Goal: Task Accomplishment & Management: Manage account settings

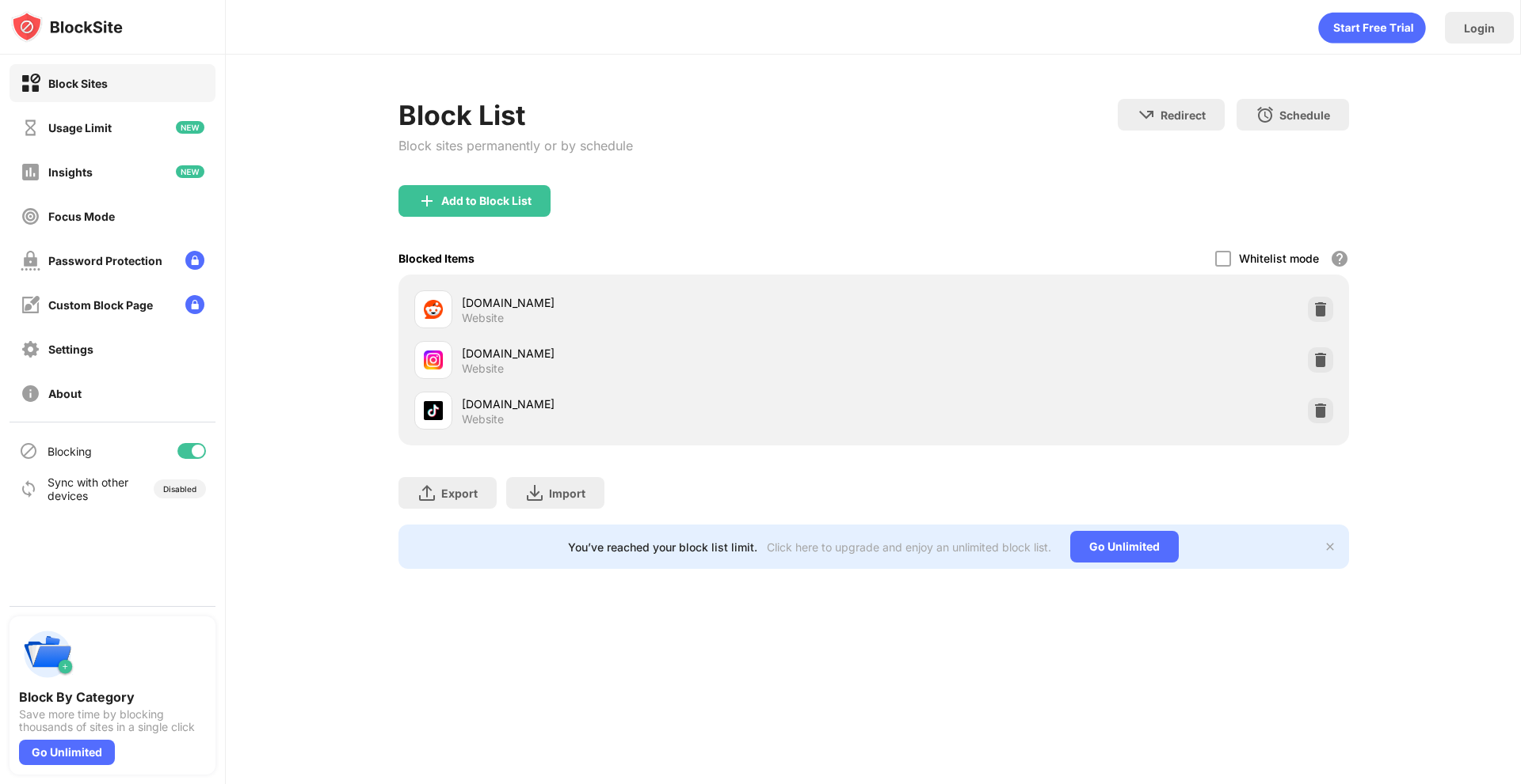
click at [1318, 365] on img at bounding box center [1320, 360] width 16 height 16
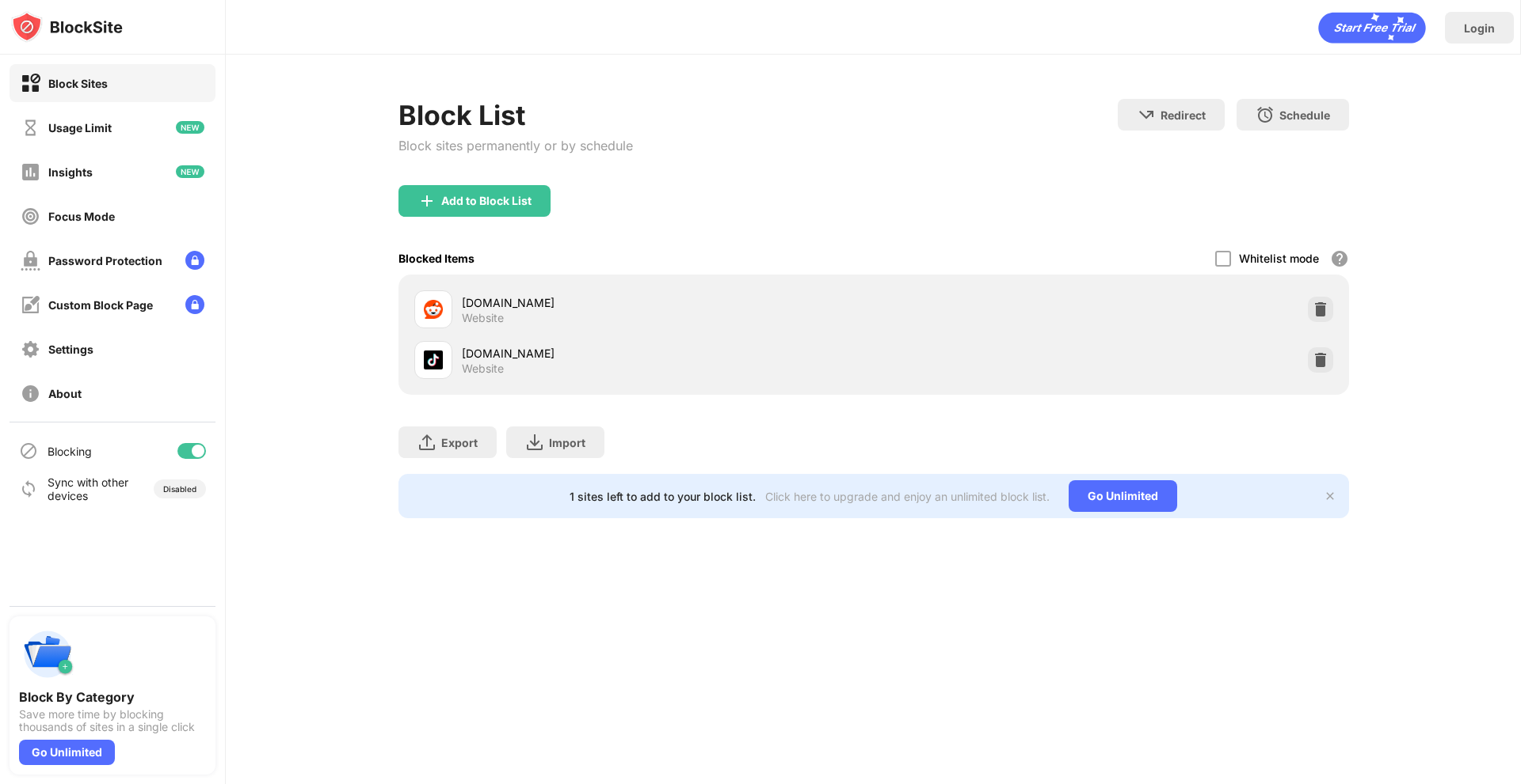
click at [517, 201] on div "Add to Block List" at bounding box center [486, 201] width 90 height 13
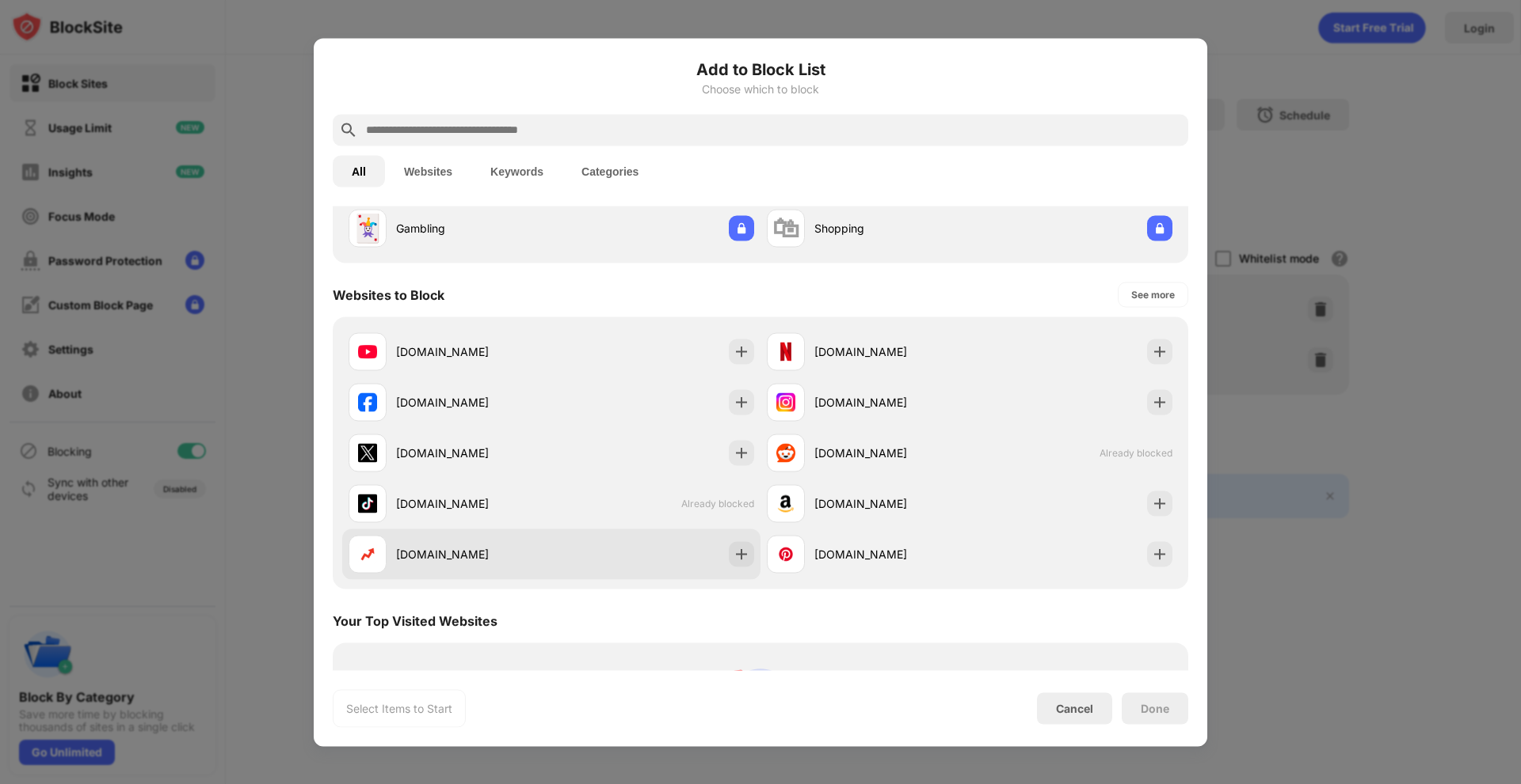
scroll to position [317, 0]
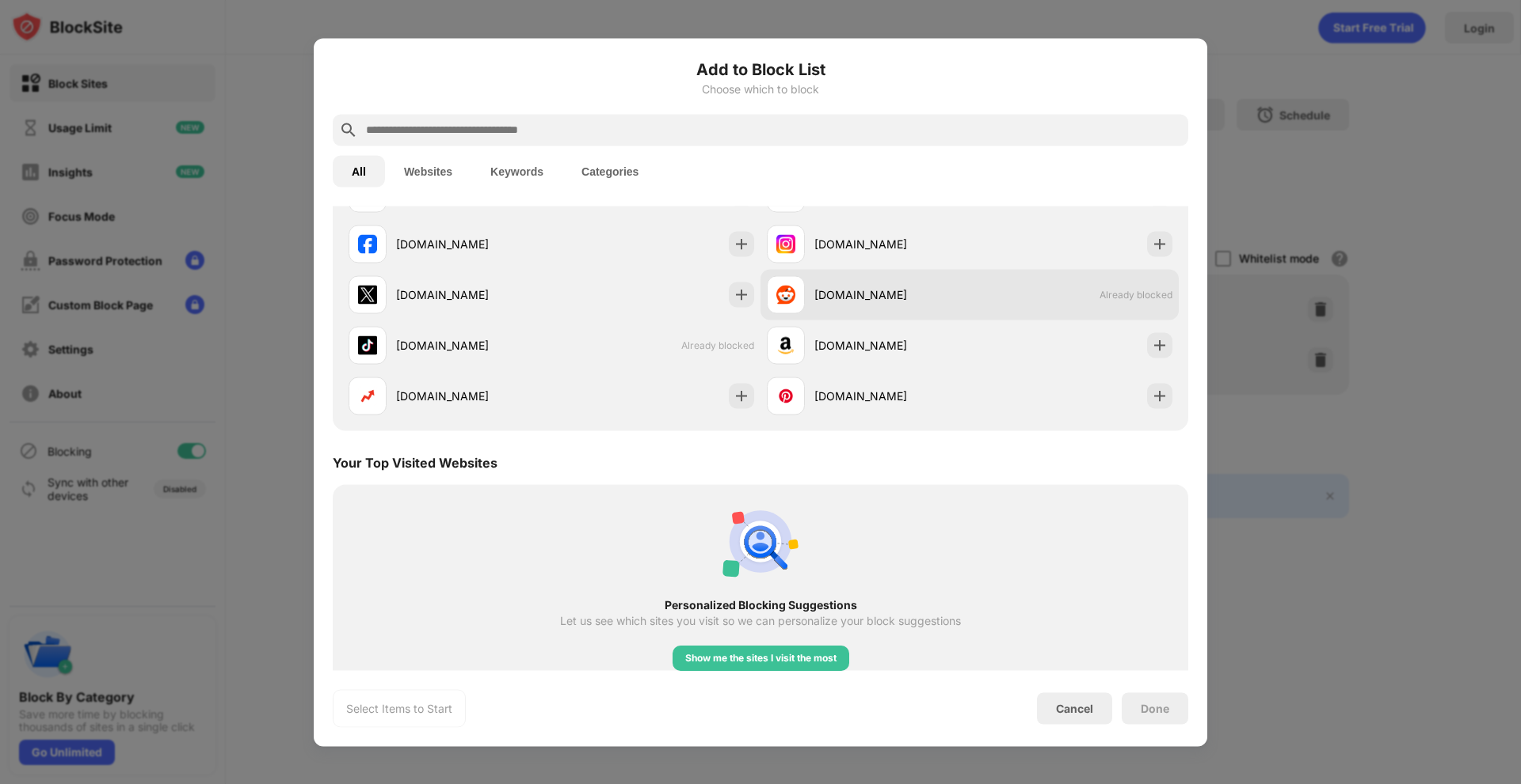
click at [915, 283] on div "[DOMAIN_NAME]" at bounding box center [868, 295] width 202 height 38
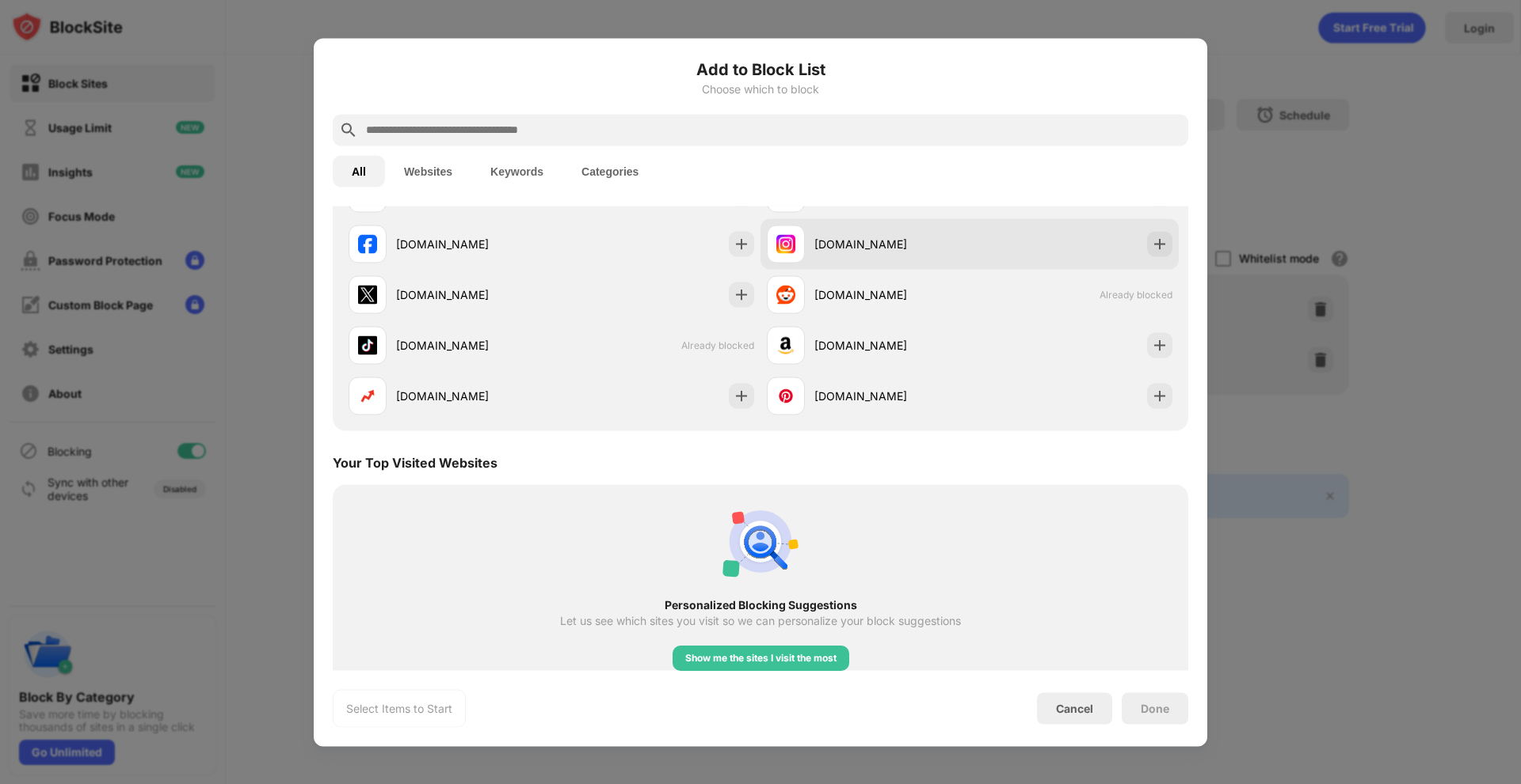
click at [924, 256] on div "[DOMAIN_NAME]" at bounding box center [868, 244] width 202 height 38
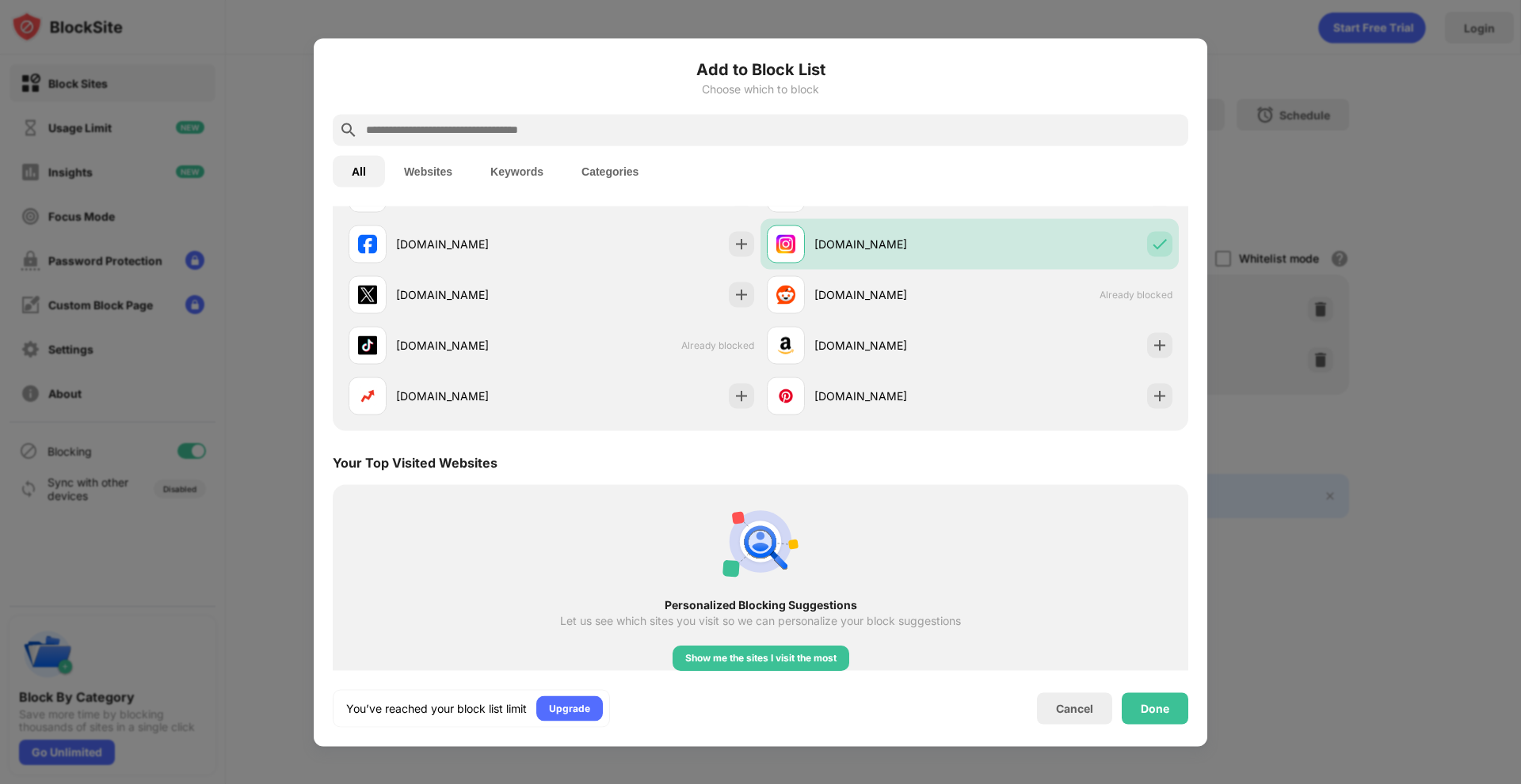
click at [1156, 708] on div "Done" at bounding box center [1154, 708] width 29 height 13
